Goal: Book appointment/travel/reservation

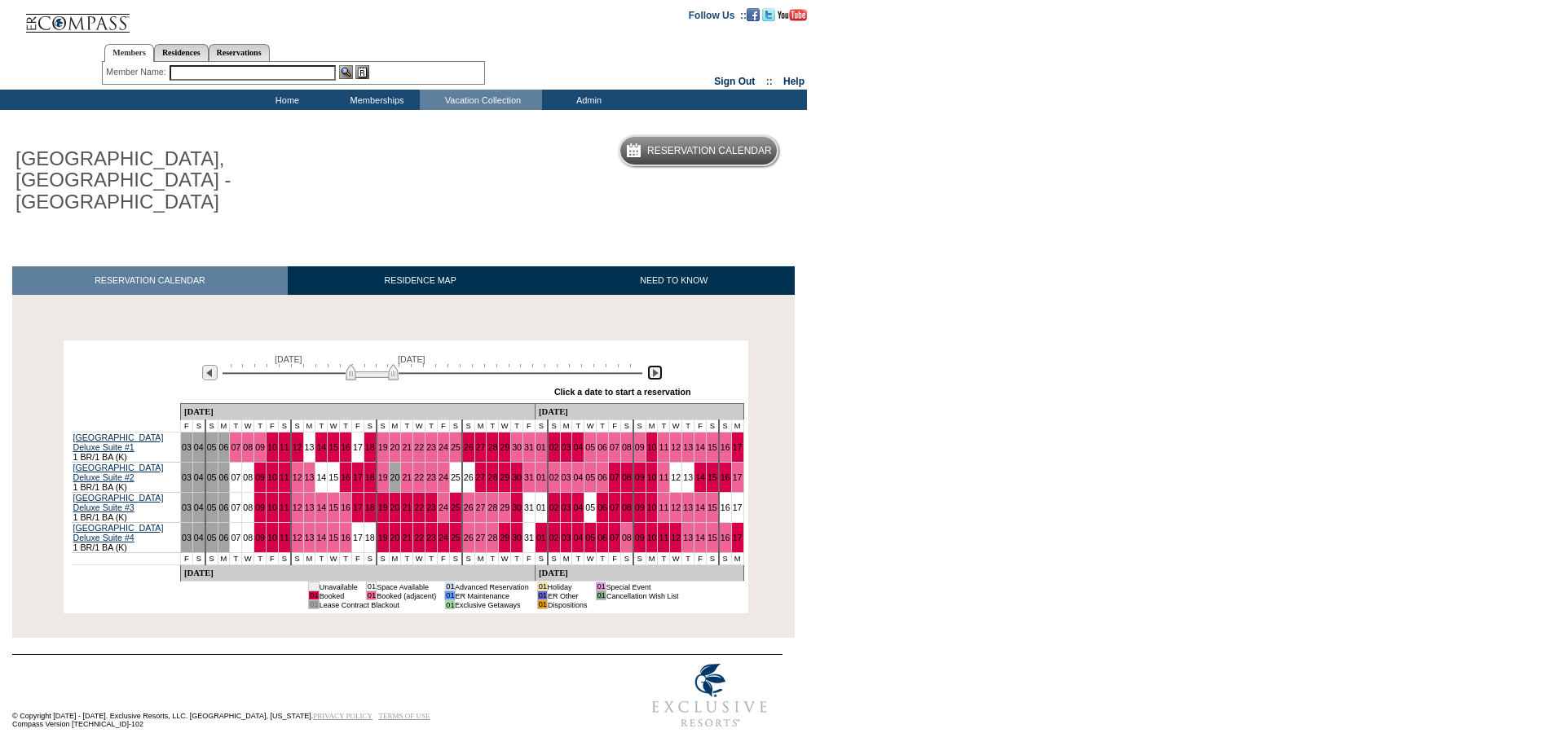
click at [657, 365] on img at bounding box center [654, 372] width 15 height 15
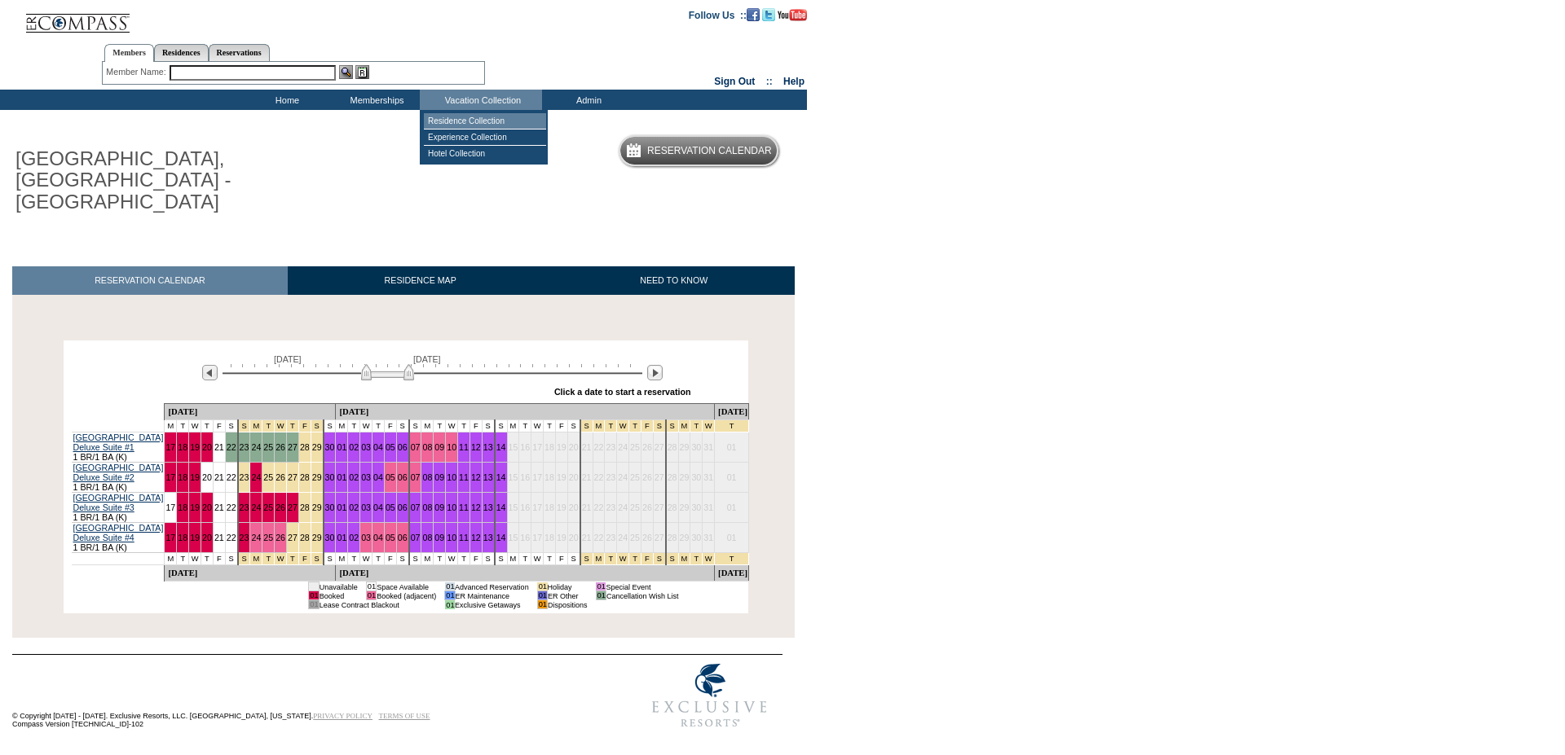
click at [468, 117] on td "Residence Collection" at bounding box center [485, 121] width 122 height 16
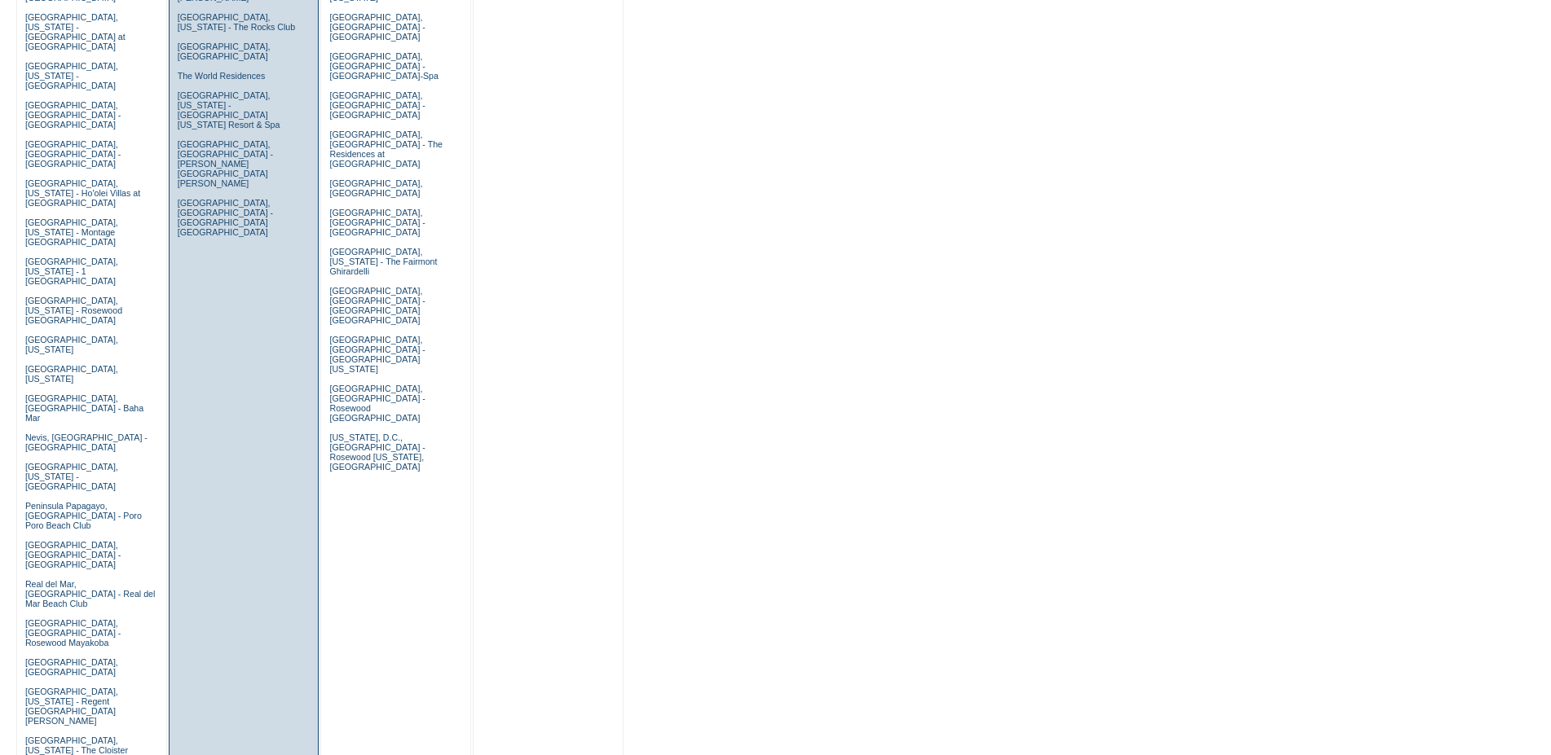
scroll to position [831, 0]
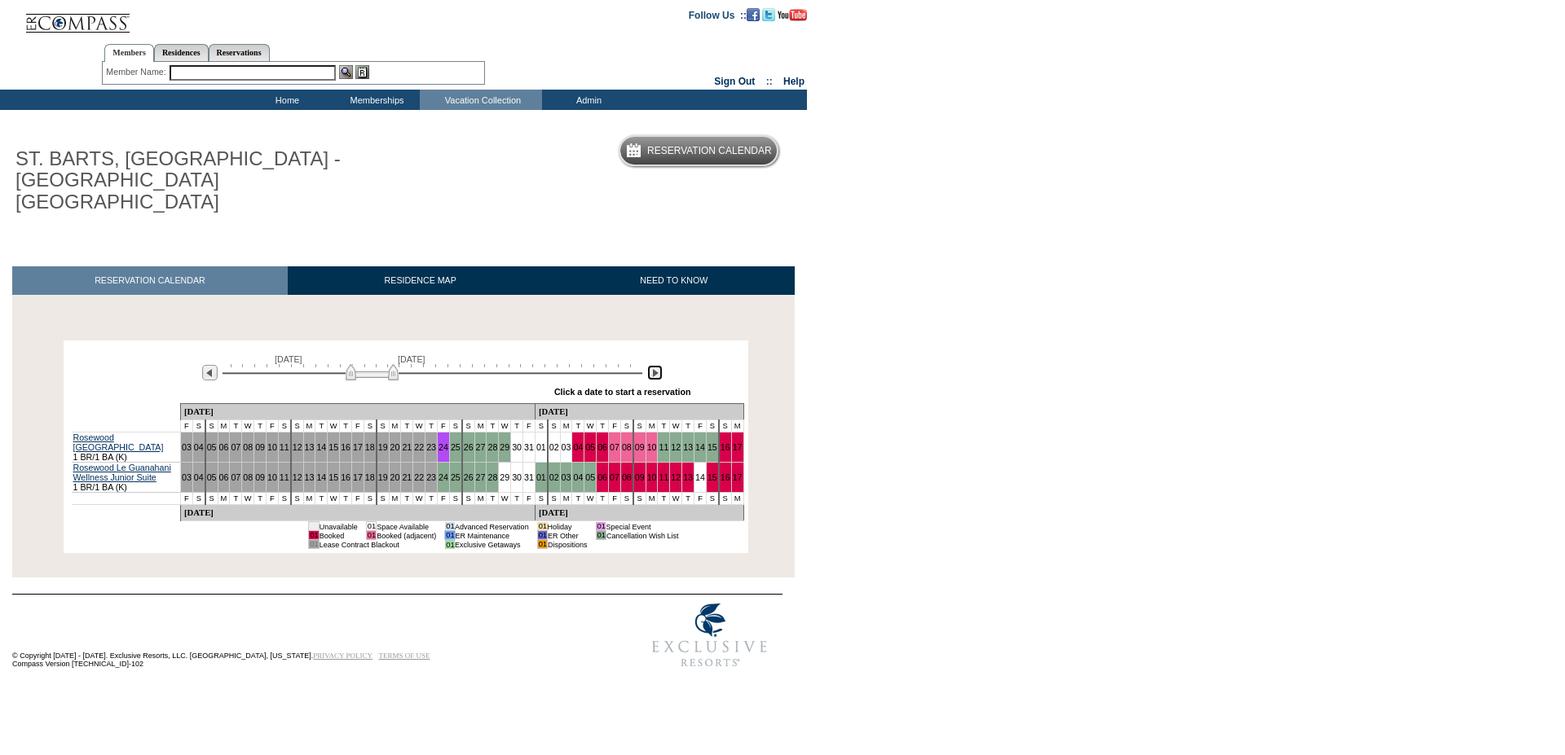
click at [654, 365] on img at bounding box center [654, 372] width 15 height 15
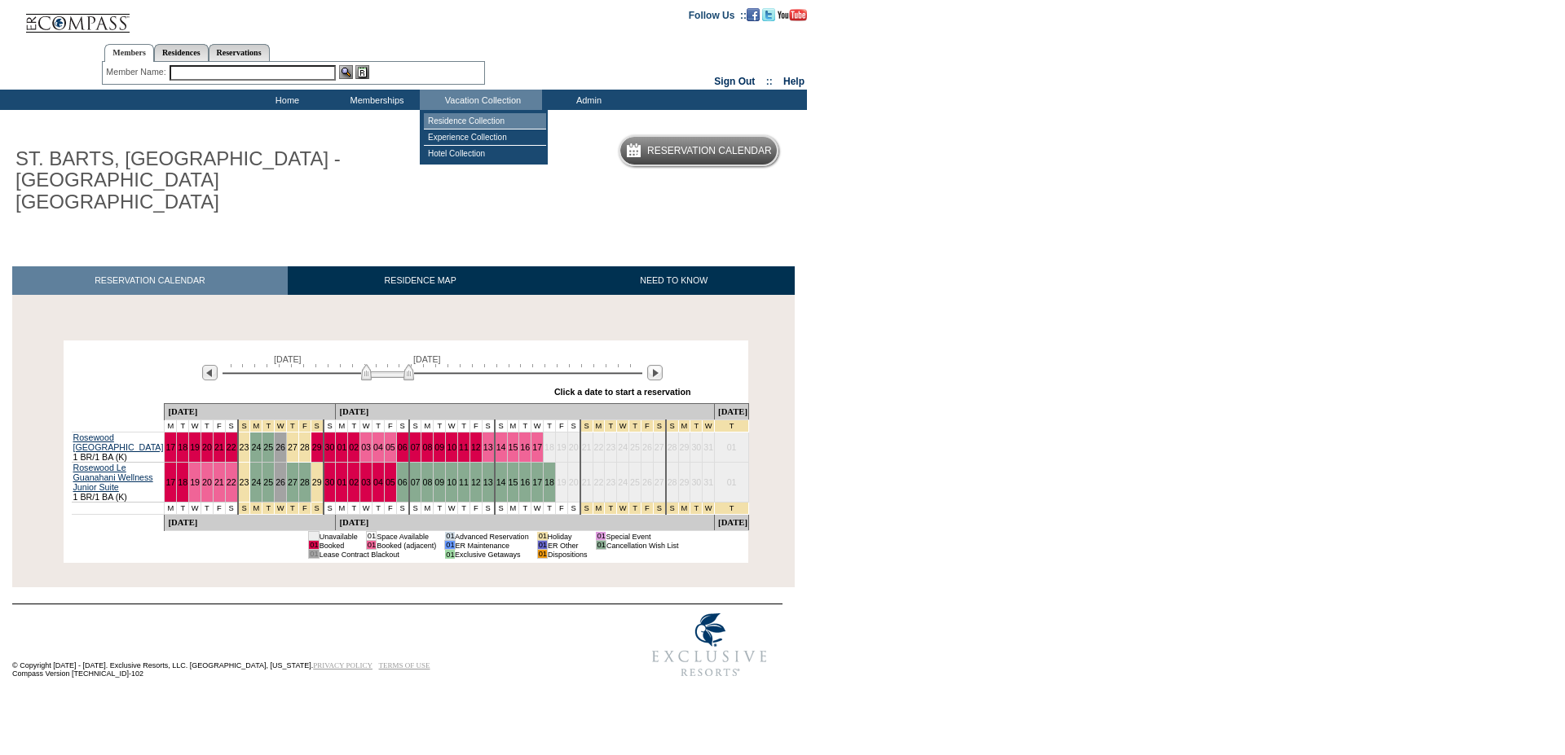
click at [500, 121] on td "Residence Collection" at bounding box center [485, 121] width 122 height 16
